Goal: Information Seeking & Learning: Learn about a topic

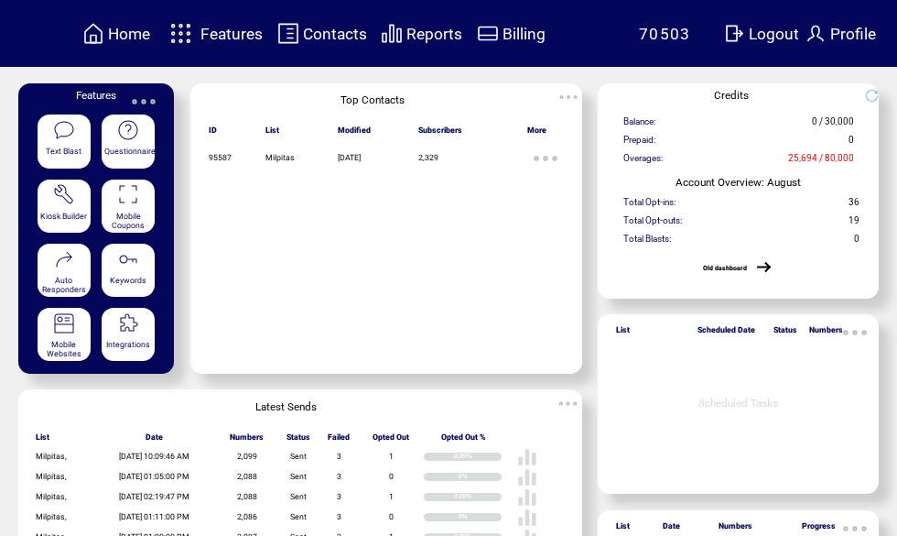
click at [429, 29] on span "Reports" at bounding box center [435, 34] width 56 height 18
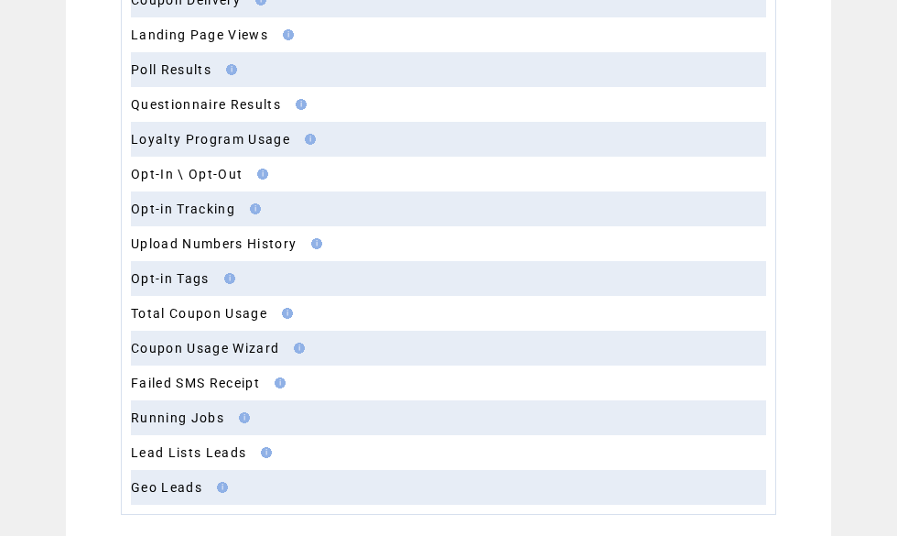
scroll to position [284, 0]
click at [217, 211] on link "Opt-in Tracking" at bounding box center [183, 208] width 104 height 15
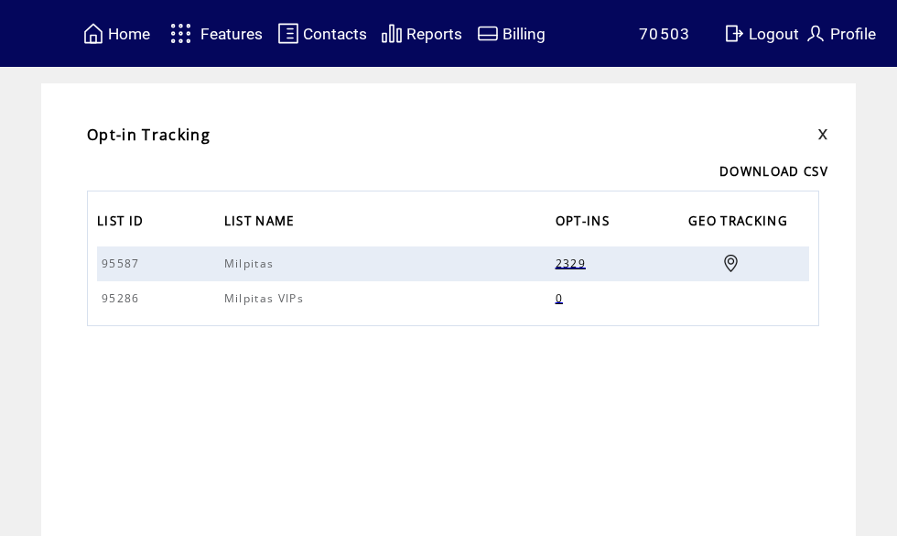
click at [722, 266] on link at bounding box center [730, 263] width 17 height 17
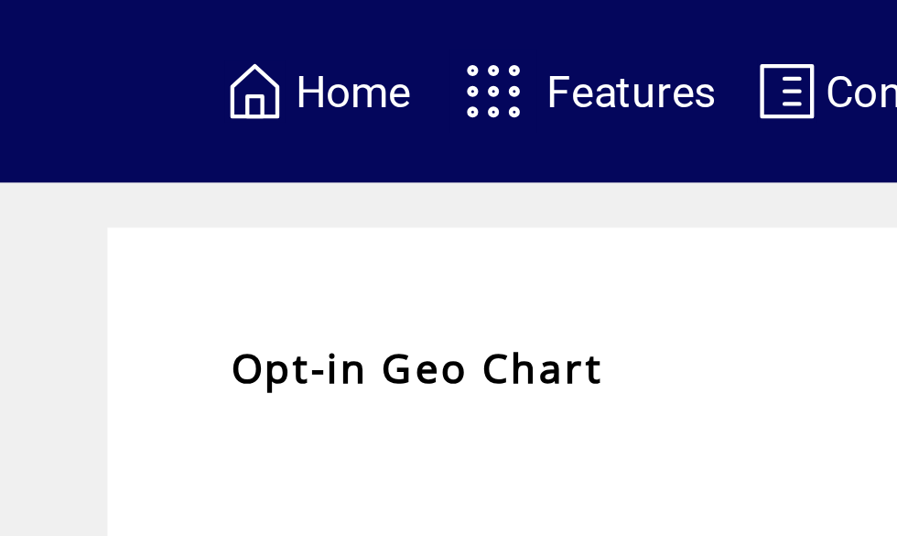
scroll to position [177, 0]
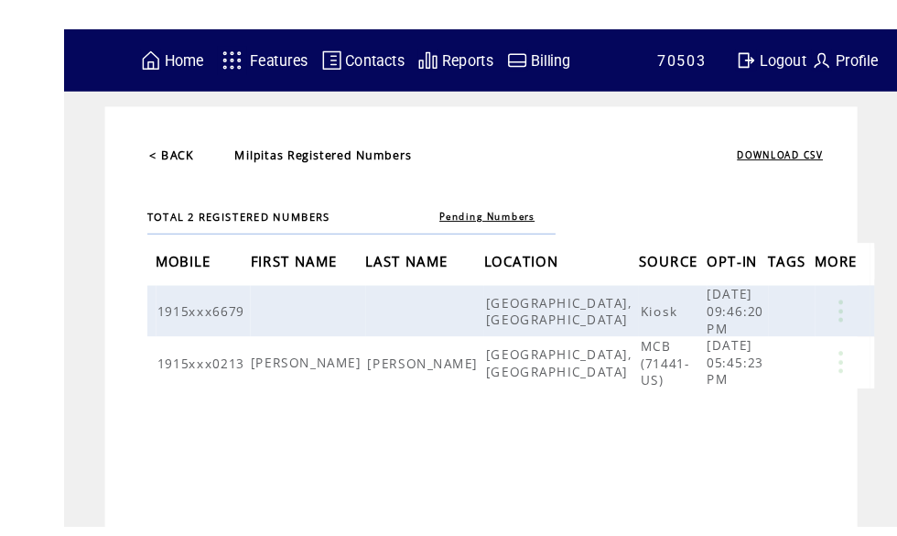
scroll to position [5, 0]
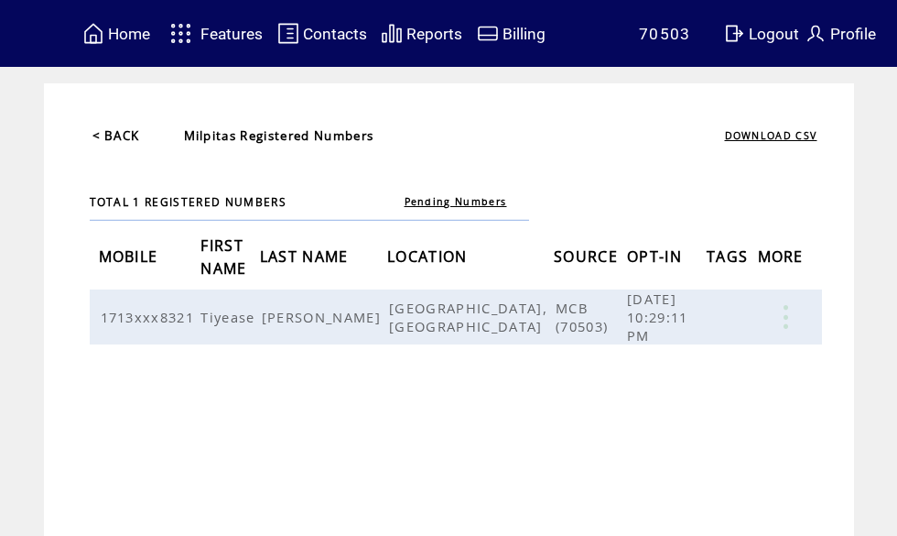
click at [119, 131] on link "< BACK" at bounding box center [116, 135] width 48 height 16
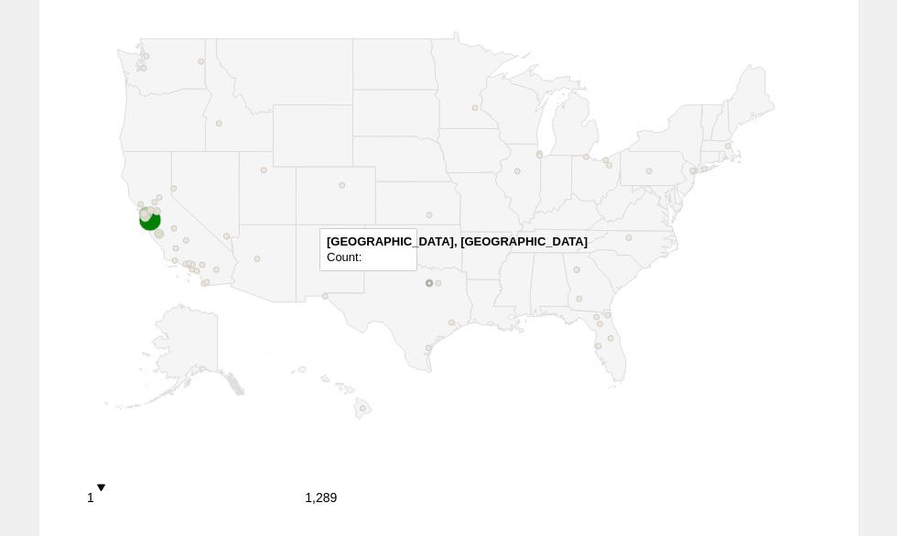
scroll to position [366, 0]
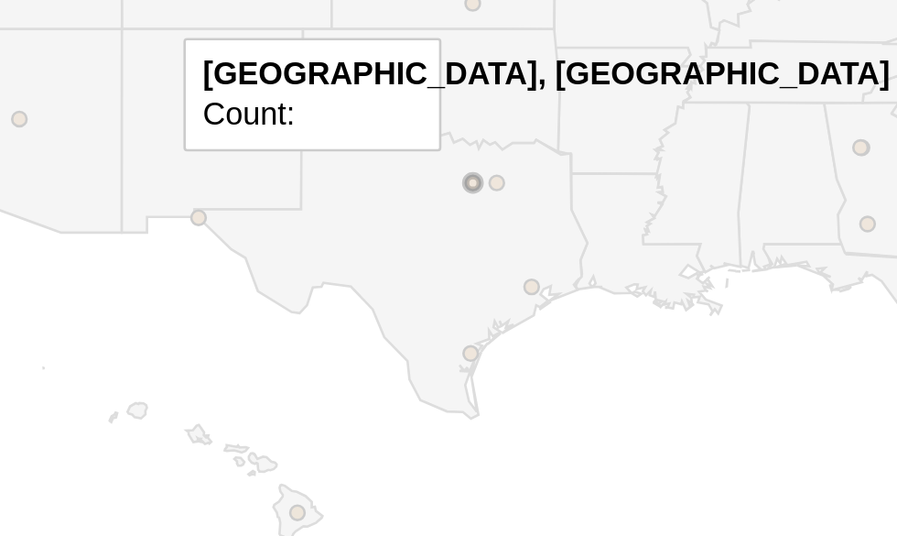
click at [322, 244] on circle "A chart." at bounding box center [324, 246] width 5 height 5
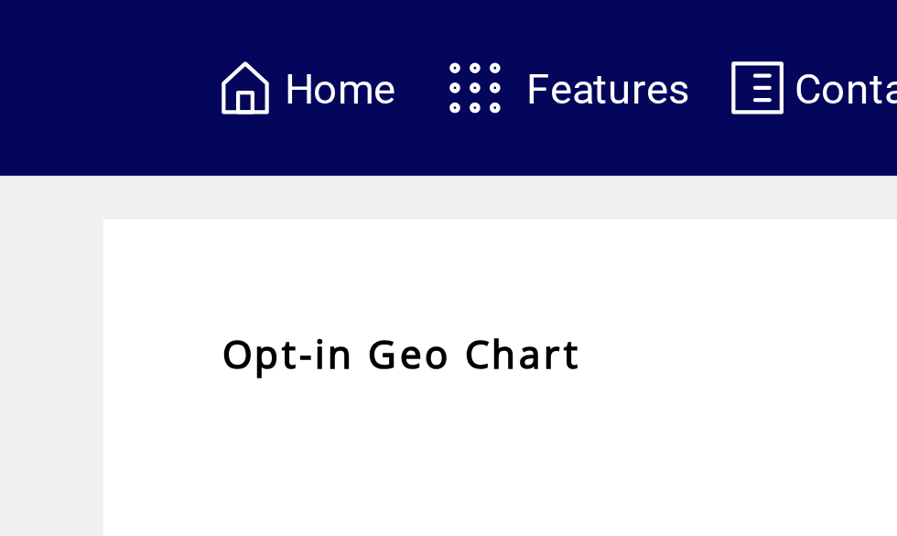
scroll to position [232, 0]
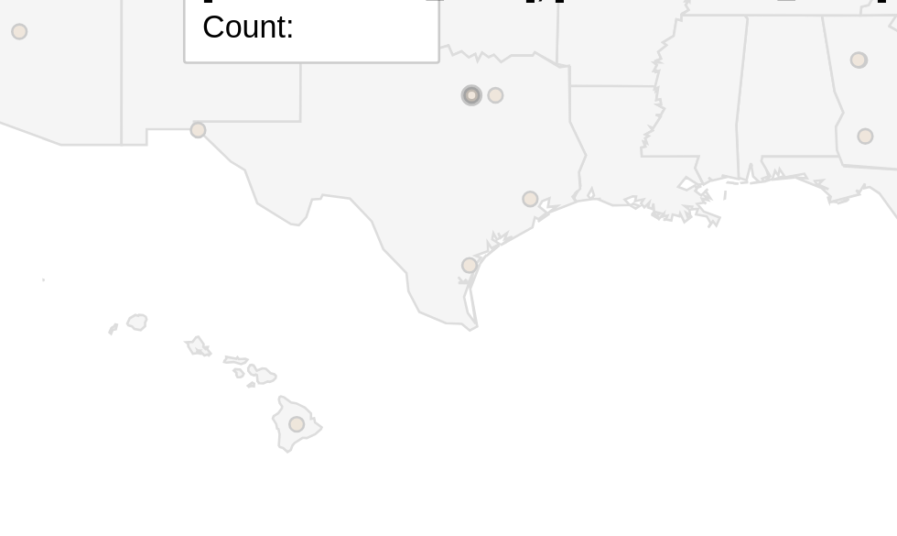
click at [426, 430] on circle "A chart." at bounding box center [428, 432] width 5 height 5
click at [449, 405] on circle "A chart." at bounding box center [451, 407] width 5 height 5
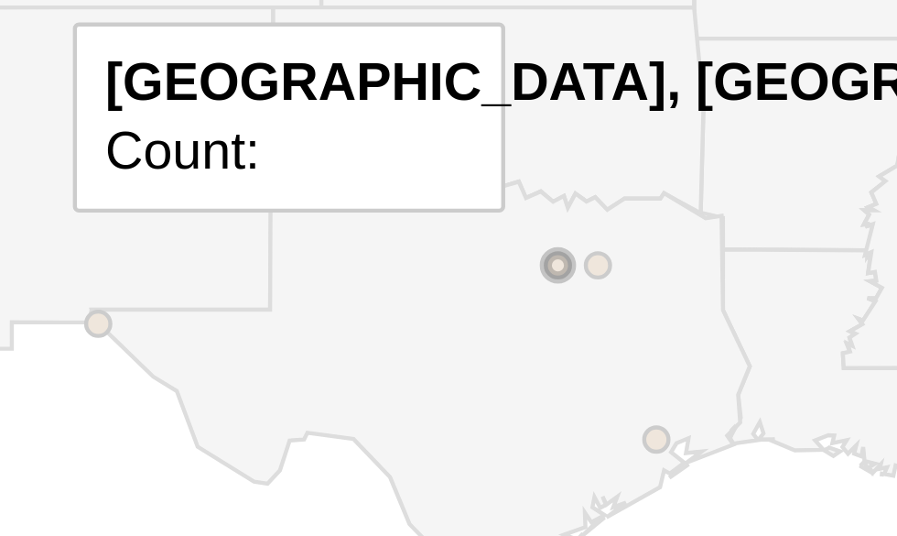
click at [435, 365] on circle "A chart." at bounding box center [437, 367] width 5 height 5
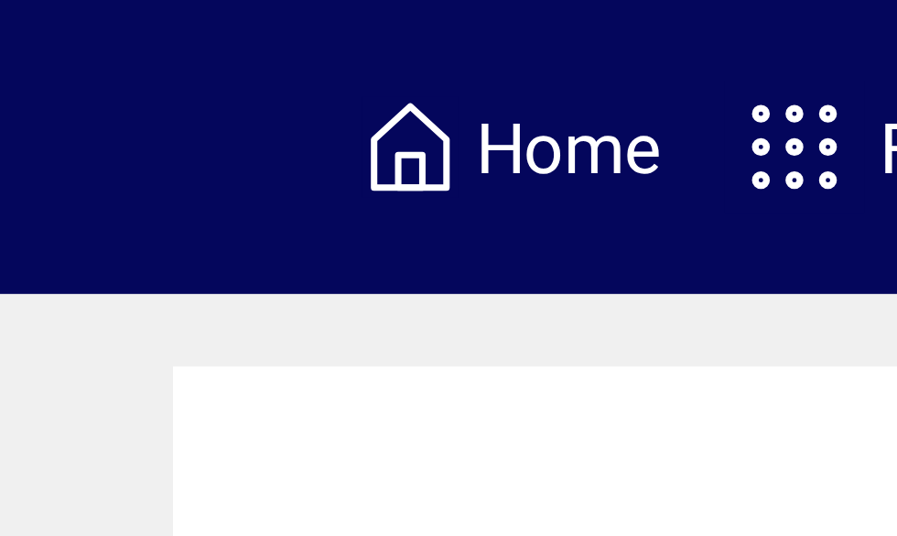
scroll to position [146, 0]
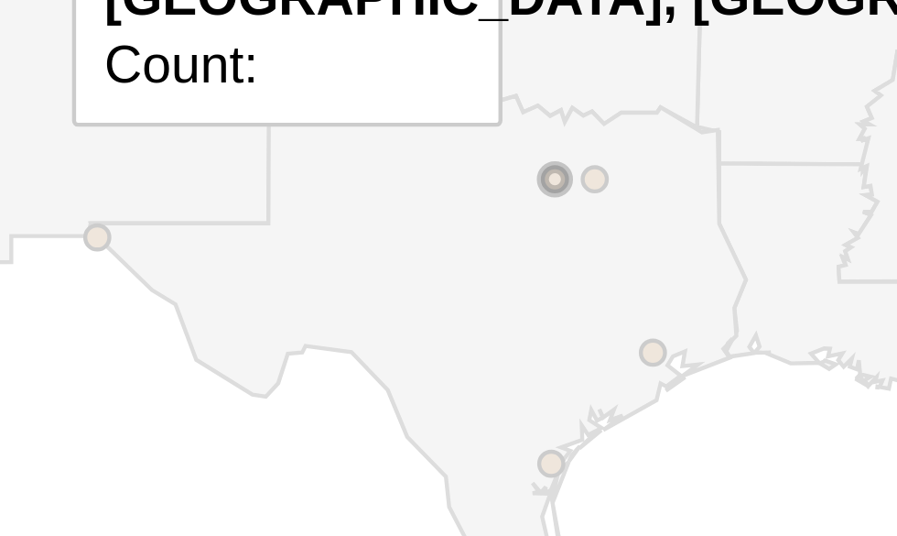
click at [435, 451] on circle "A chart." at bounding box center [437, 453] width 5 height 5
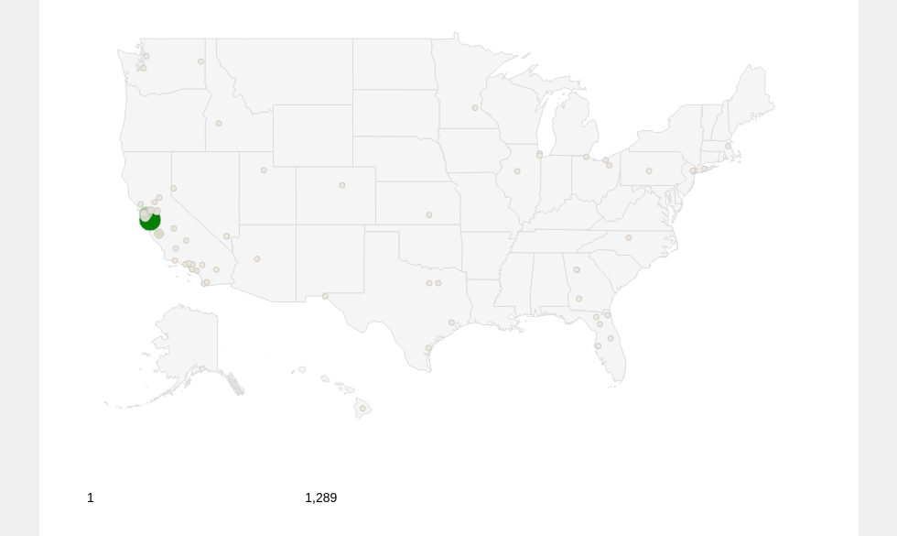
scroll to position [347, 0]
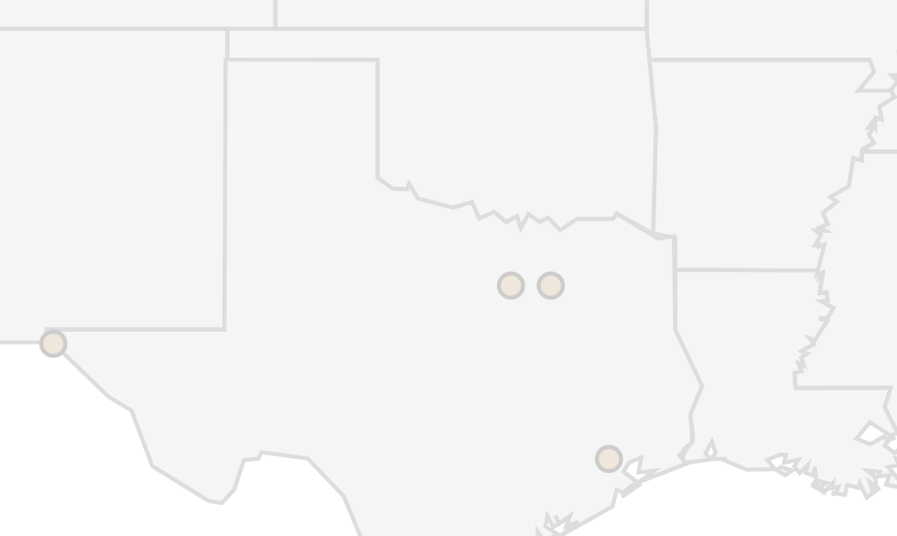
click at [435, 250] on circle "A chart." at bounding box center [437, 252] width 5 height 5
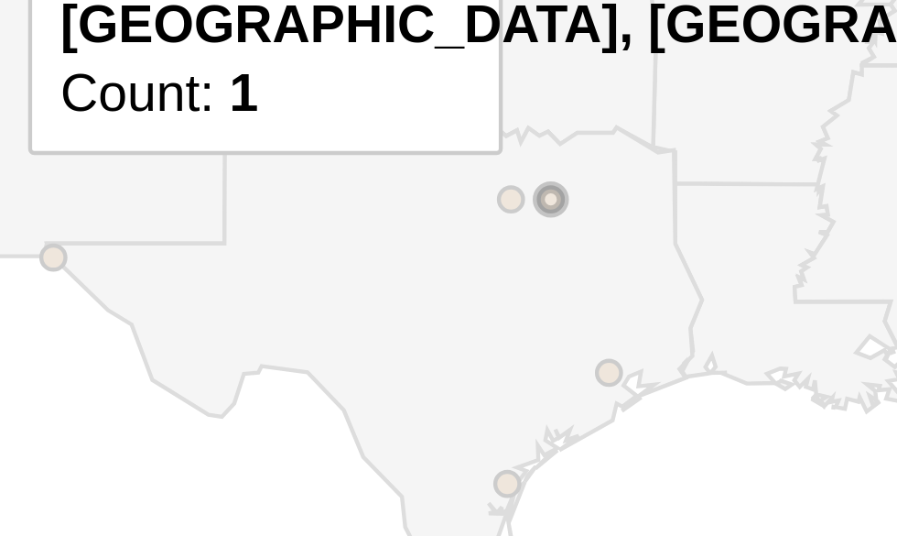
scroll to position [142, 0]
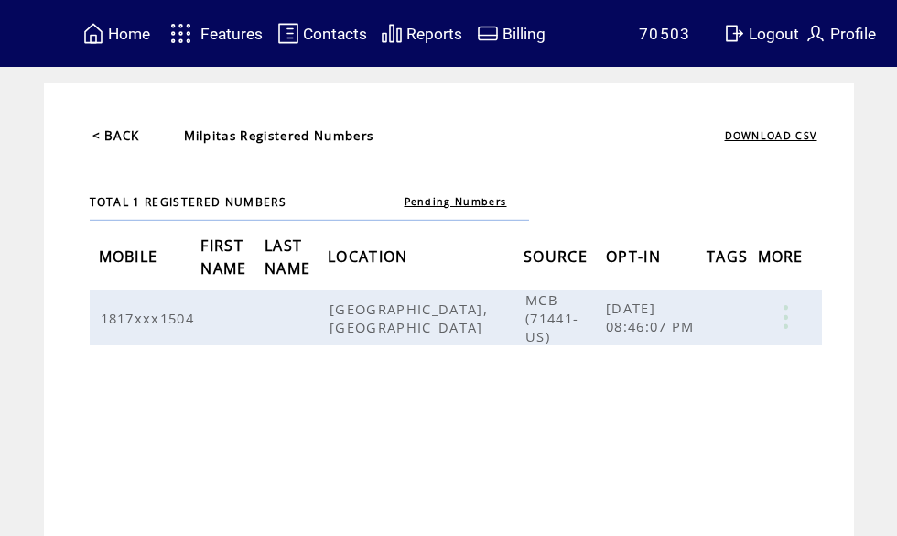
click at [230, 35] on span "Features" at bounding box center [232, 34] width 62 height 18
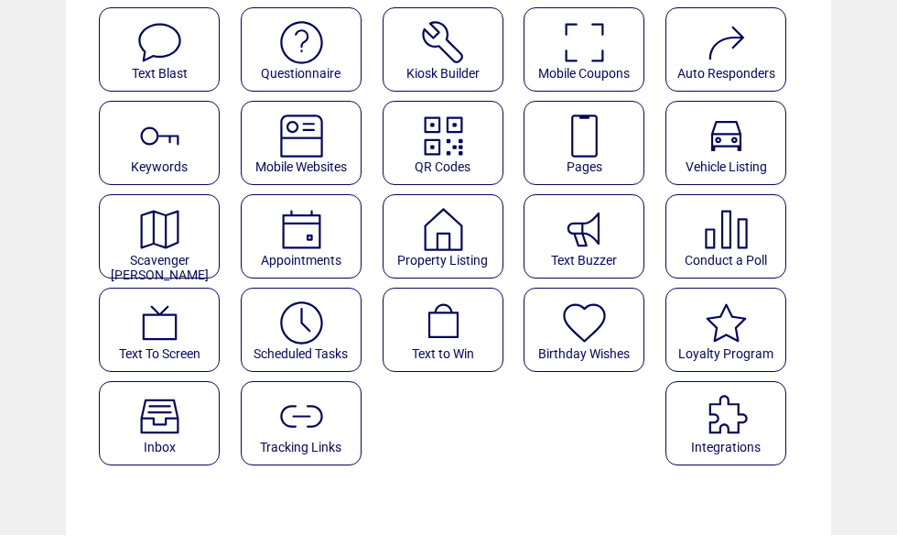
scroll to position [183, 0]
